Goal: Task Accomplishment & Management: Use online tool/utility

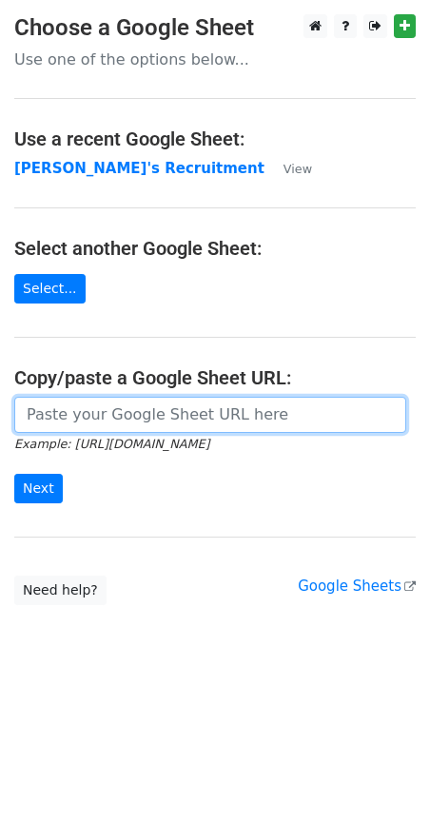
click at [54, 419] on input "url" at bounding box center [210, 415] width 392 height 36
paste input "https://docs.google.com/spreadsheets/d/1Cr9APMfEyBzomlp0d5nIDRAmjV2mnvwC1MH092O…"
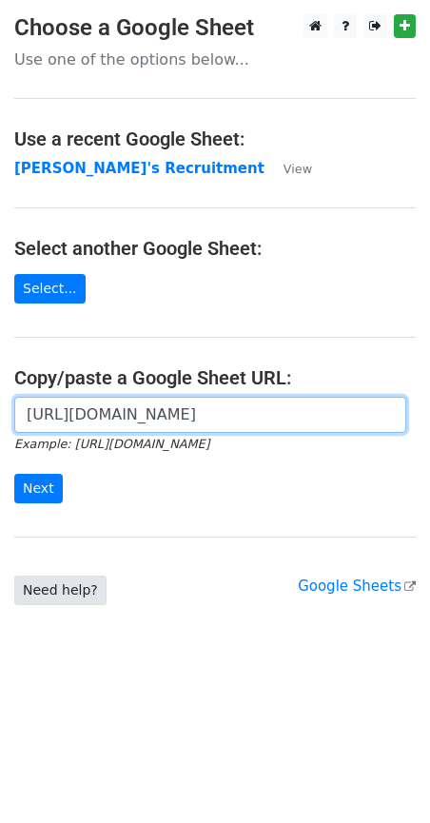
scroll to position [0, 639]
type input "https://docs.google.com/spreadsheets/d/1Cr9APMfEyBzomlp0d5nIDRAmjV2mnvwC1MH092O…"
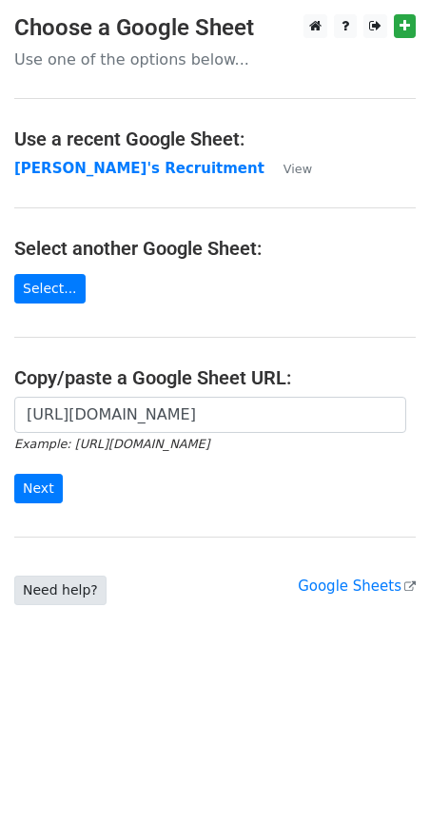
scroll to position [0, 0]
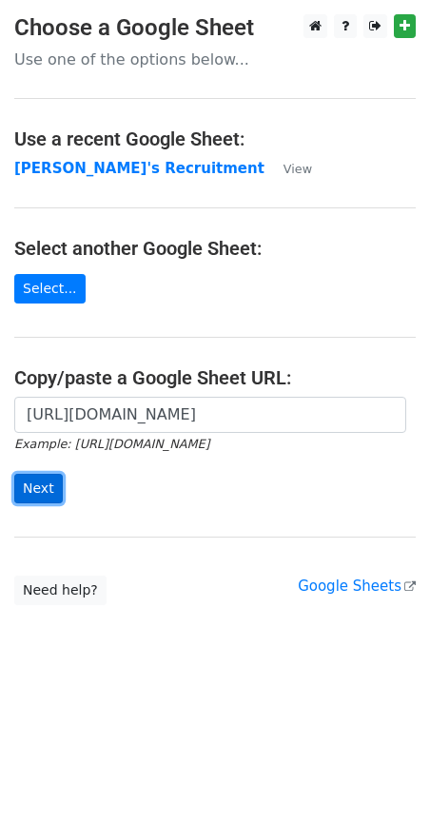
click at [44, 485] on input "Next" at bounding box center [38, 488] width 49 height 29
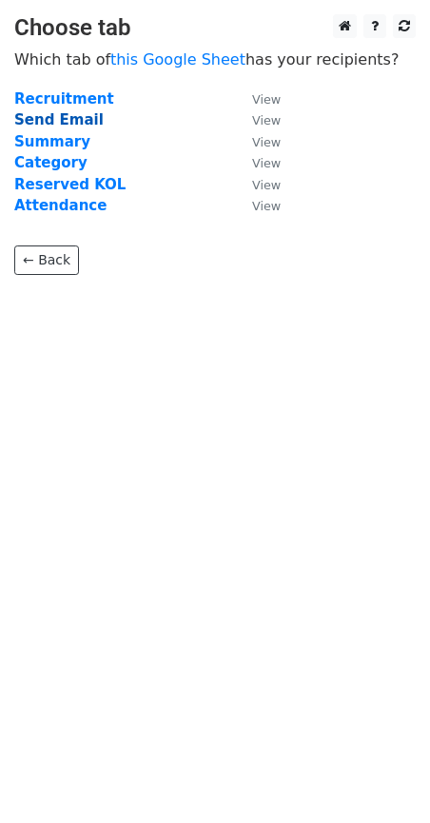
click at [55, 119] on strong "Send Email" at bounding box center [58, 119] width 89 height 17
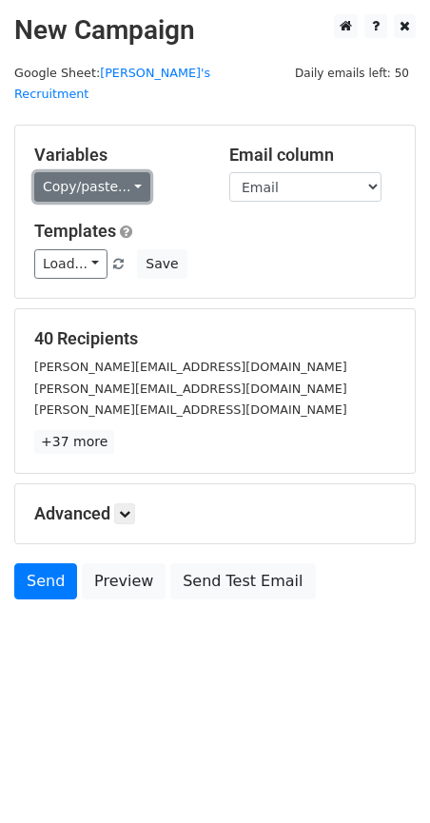
click at [134, 172] on link "Copy/paste..." at bounding box center [92, 186] width 116 height 29
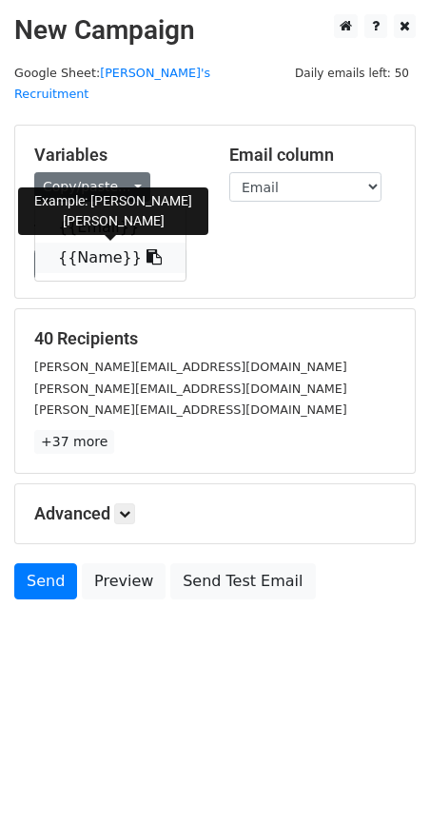
click at [147, 249] on icon at bounding box center [154, 256] width 15 height 15
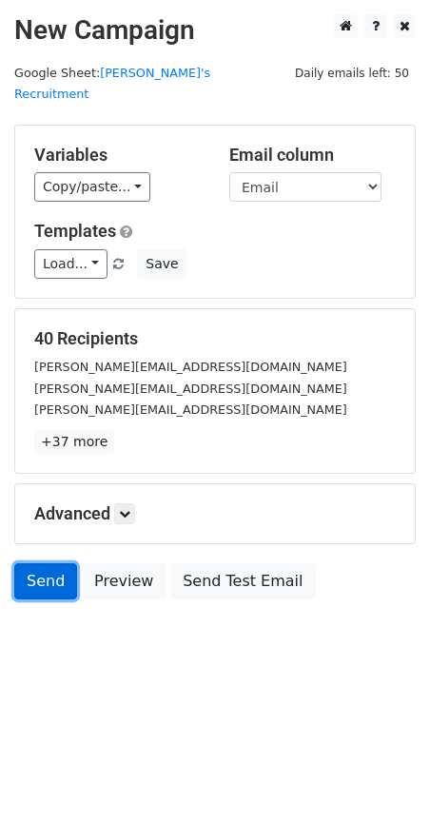
click at [55, 563] on link "Send" at bounding box center [45, 581] width 63 height 36
